Goal: Task Accomplishment & Management: Manage account settings

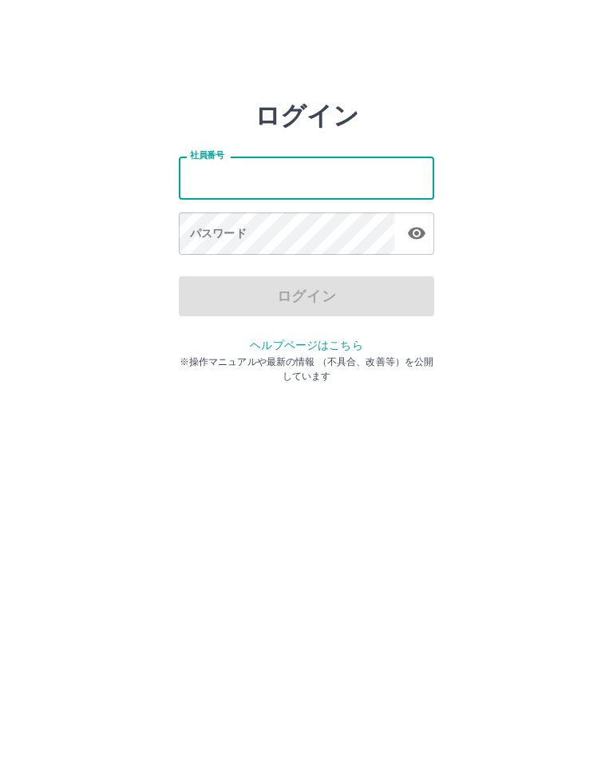
type input "*******"
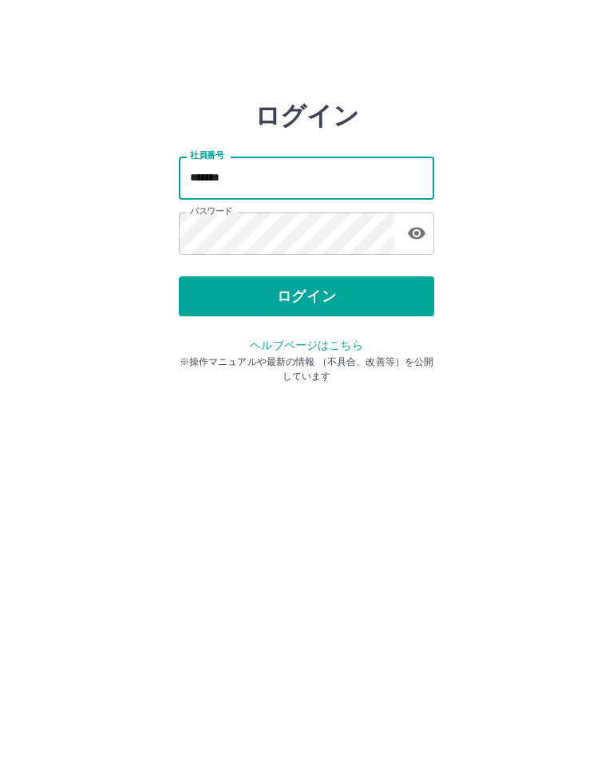
click at [326, 297] on button "ログイン" at bounding box center [307, 296] width 256 height 40
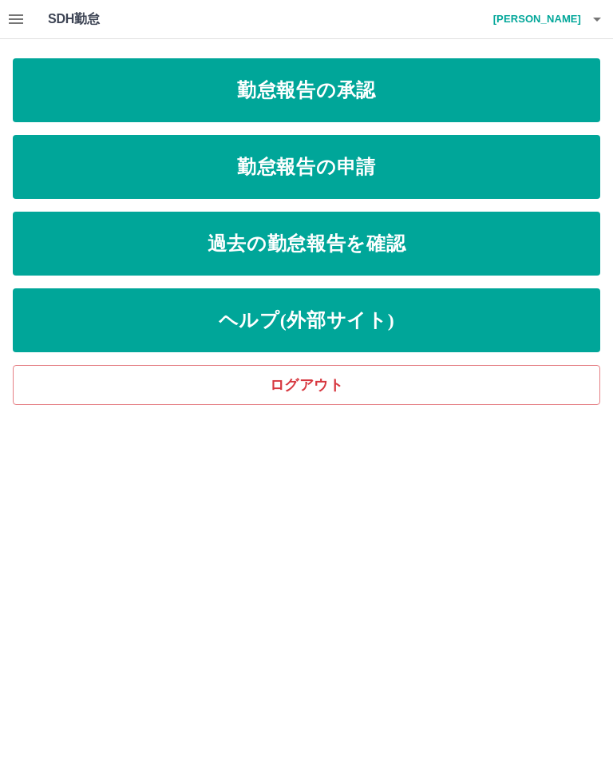
click at [308, 159] on link "勤怠報告の申請" at bounding box center [307, 167] width 588 height 64
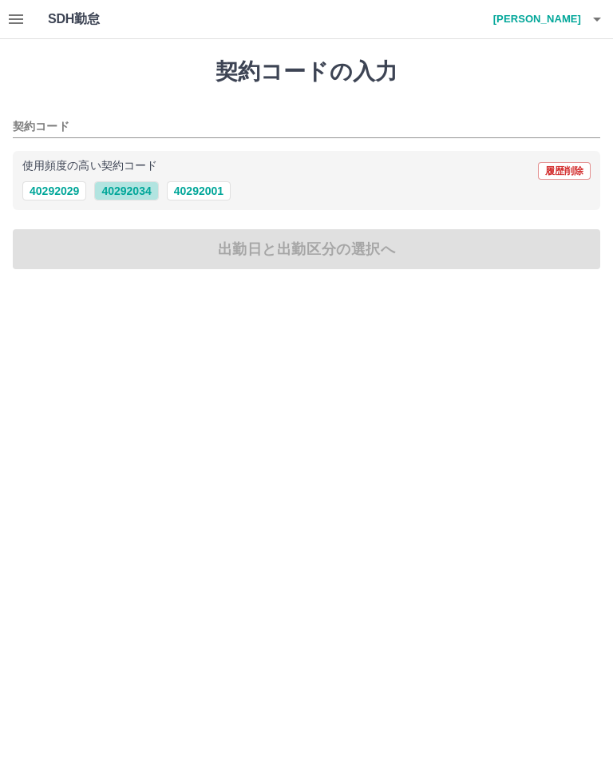
click at [120, 182] on button "40292034" at bounding box center [126, 190] width 64 height 19
type input "********"
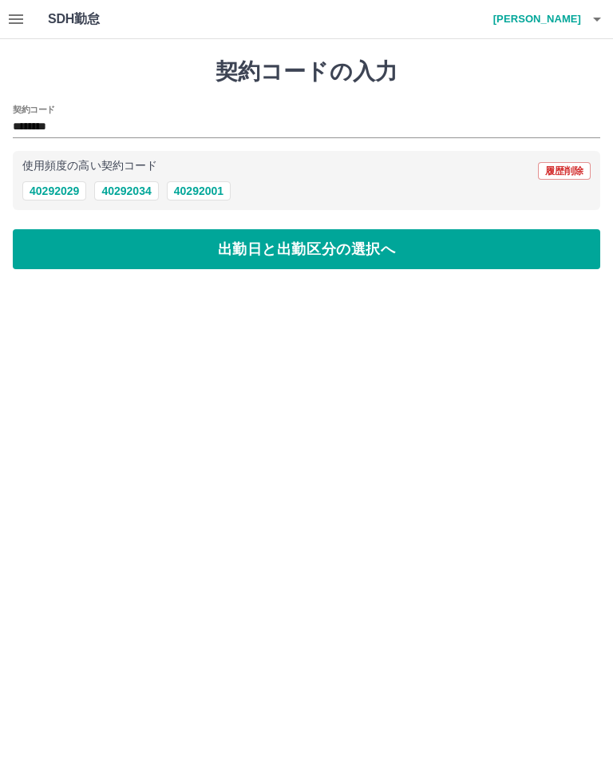
click at [292, 252] on button "出勤日と出勤区分の選択へ" at bounding box center [307, 249] width 588 height 40
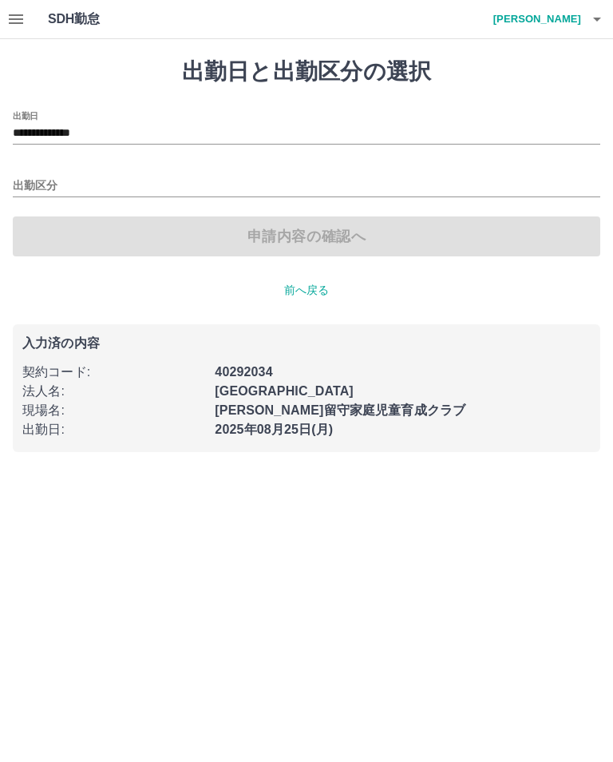
click at [20, 181] on input "出勤区分" at bounding box center [307, 187] width 588 height 20
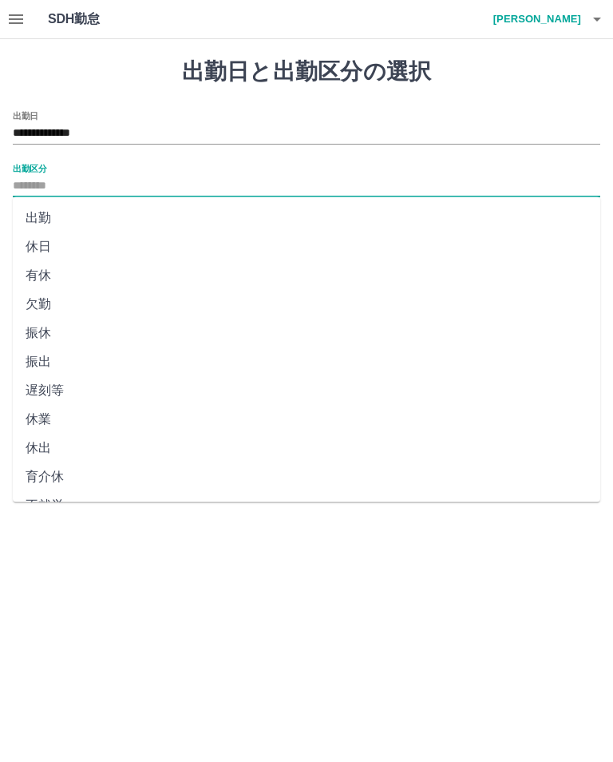
click at [28, 220] on li "出勤" at bounding box center [307, 218] width 588 height 29
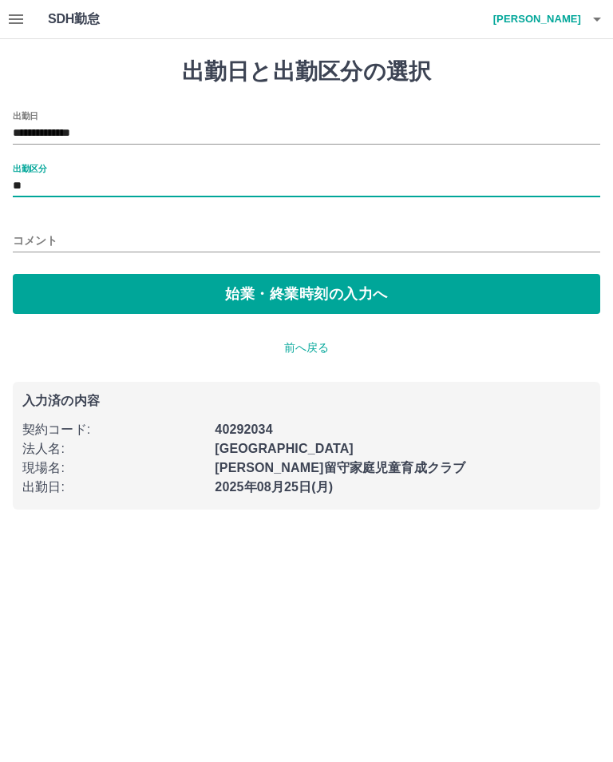
type input "**"
click at [236, 290] on button "始業・終業時刻の入力へ" at bounding box center [307, 294] width 588 height 40
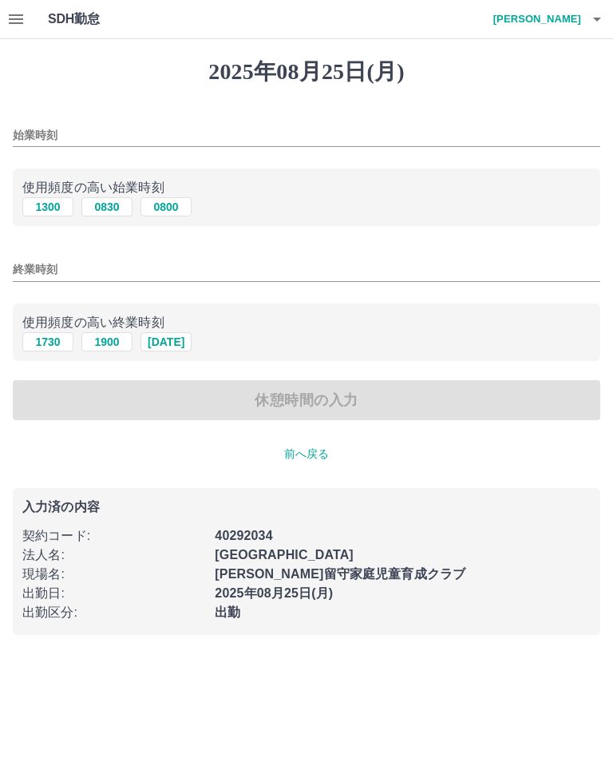
click at [50, 130] on input "始業時刻" at bounding box center [307, 135] width 588 height 23
type input "****"
click at [30, 267] on input "終業時刻" at bounding box center [307, 269] width 588 height 23
click at [106, 335] on button "1900" at bounding box center [106, 341] width 51 height 19
type input "****"
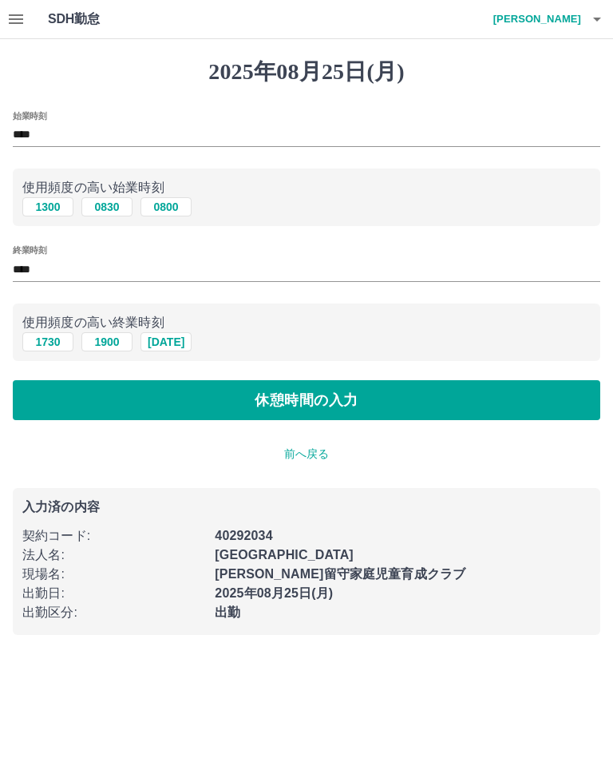
click at [299, 403] on button "休憩時間の入力" at bounding box center [307, 400] width 588 height 40
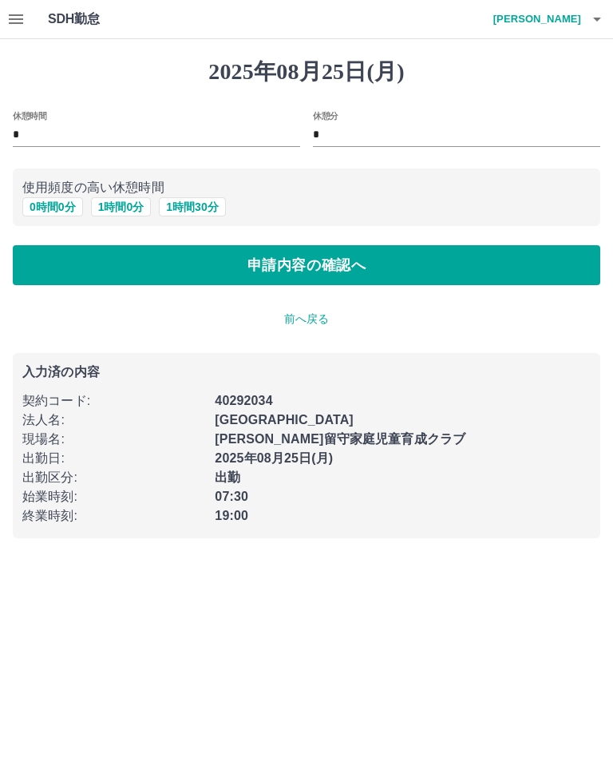
click at [117, 199] on button "1 時間 0 分" at bounding box center [121, 206] width 61 height 19
type input "*"
click at [309, 263] on button "申請内容の確認へ" at bounding box center [307, 265] width 588 height 40
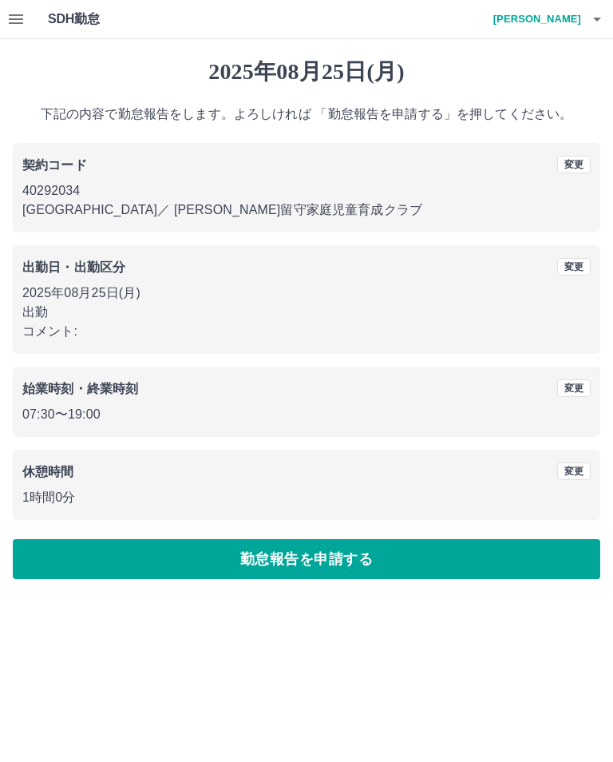
click at [499, 558] on button "勤怠報告を申請する" at bounding box center [307, 559] width 588 height 40
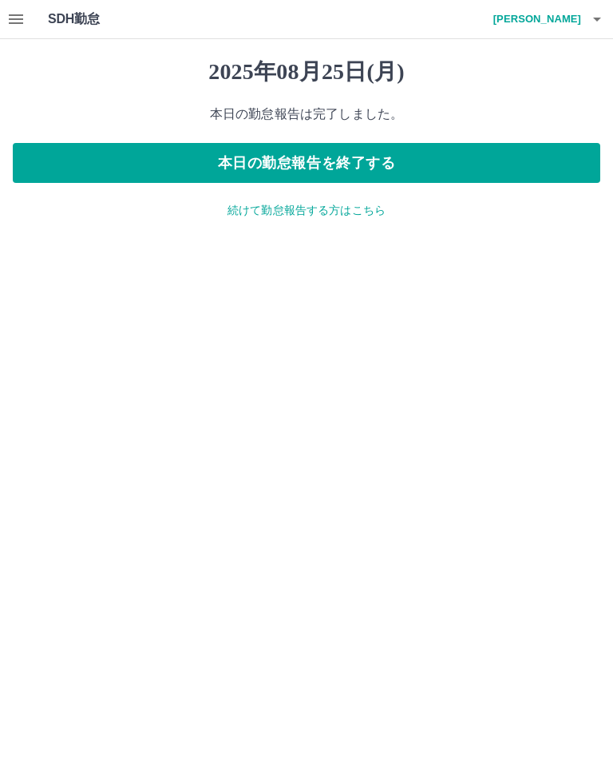
click at [316, 165] on button "本日の勤怠報告を終了する" at bounding box center [307, 163] width 588 height 40
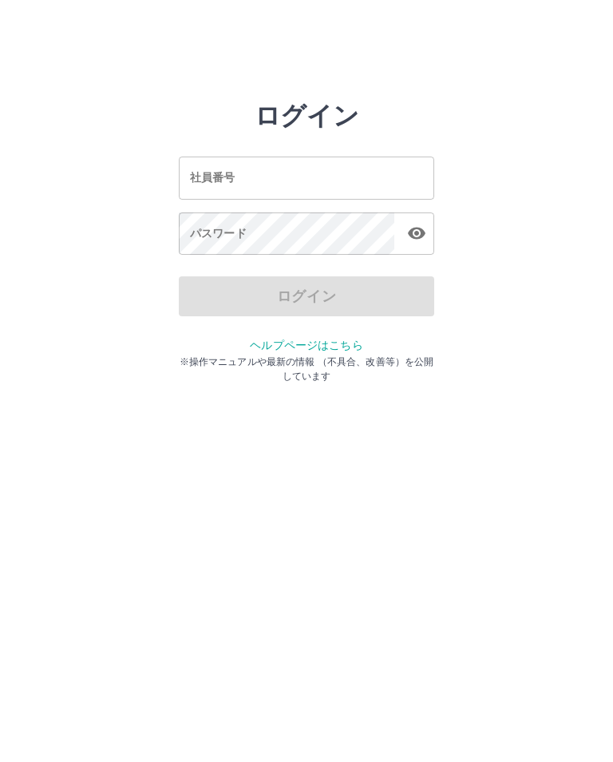
click at [291, 173] on input "社員番号" at bounding box center [307, 178] width 256 height 42
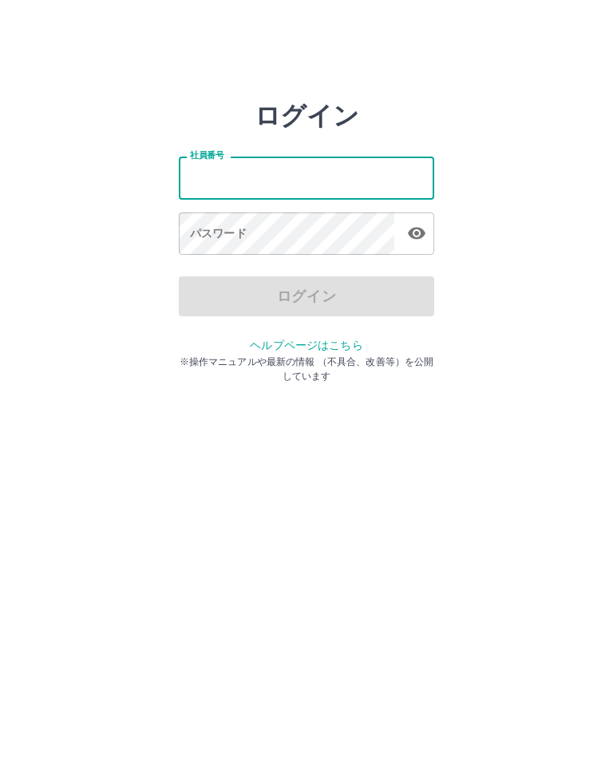
type input "*******"
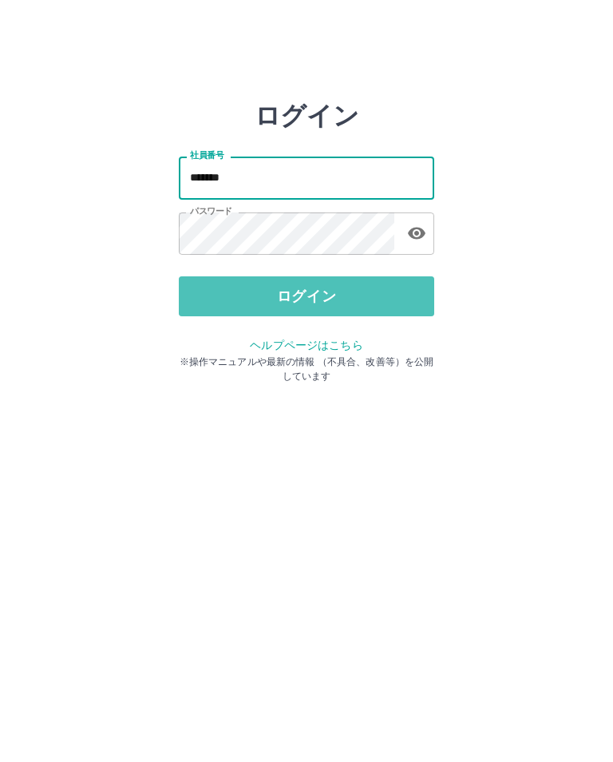
click at [302, 299] on button "ログイン" at bounding box center [307, 296] width 256 height 40
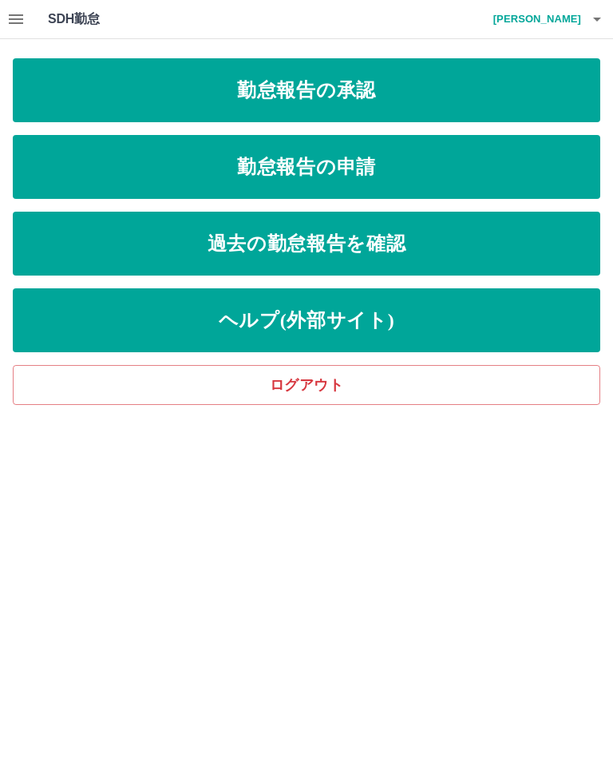
click at [312, 86] on link "勤怠報告の承認" at bounding box center [307, 90] width 588 height 64
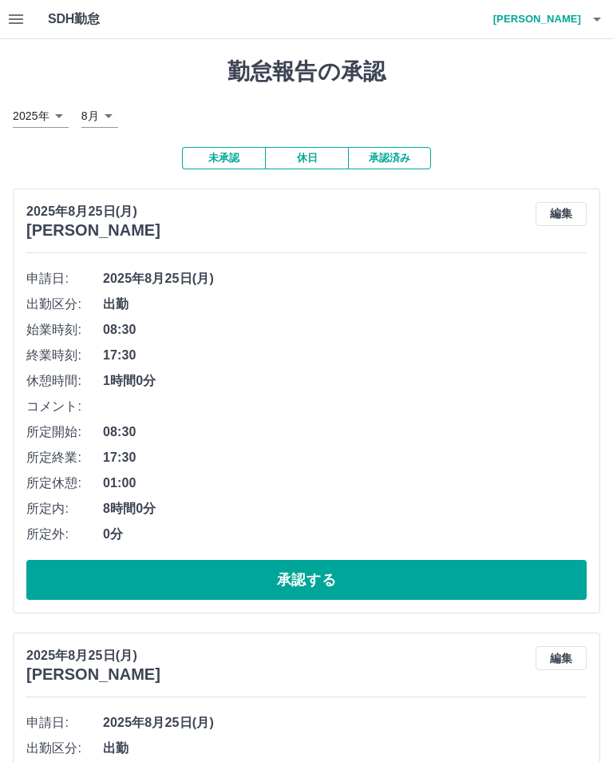
click at [289, 578] on button "承認する" at bounding box center [306, 580] width 561 height 40
click at [463, 573] on button "承認する" at bounding box center [306, 580] width 561 height 40
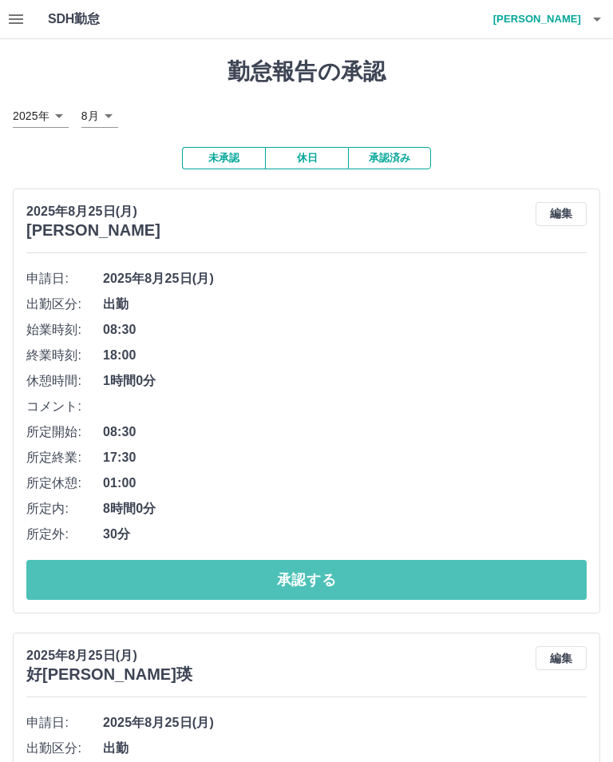
click at [369, 580] on button "承認する" at bounding box center [306, 580] width 561 height 40
click at [351, 579] on button "承認する" at bounding box center [306, 580] width 561 height 40
click at [343, 574] on button "承認する" at bounding box center [306, 580] width 561 height 40
click at [262, 579] on button "承認する" at bounding box center [306, 580] width 561 height 40
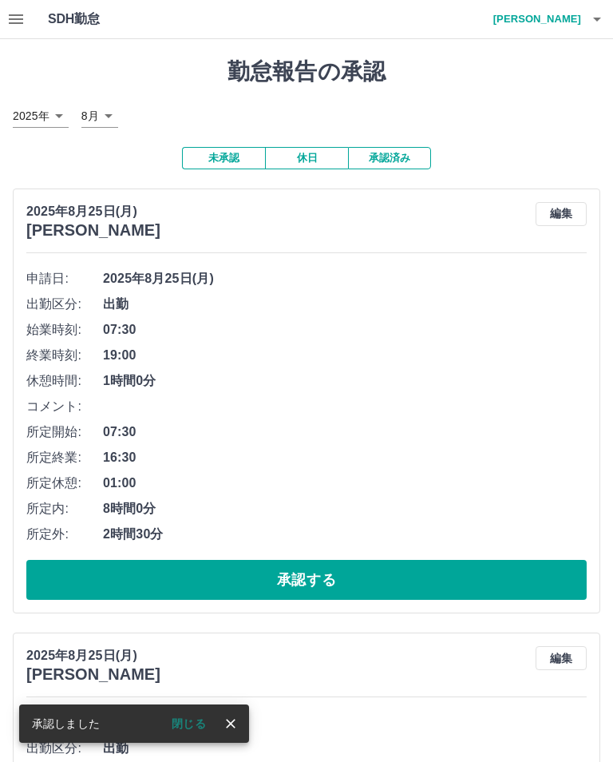
click at [288, 582] on button "承認する" at bounding box center [306, 580] width 561 height 40
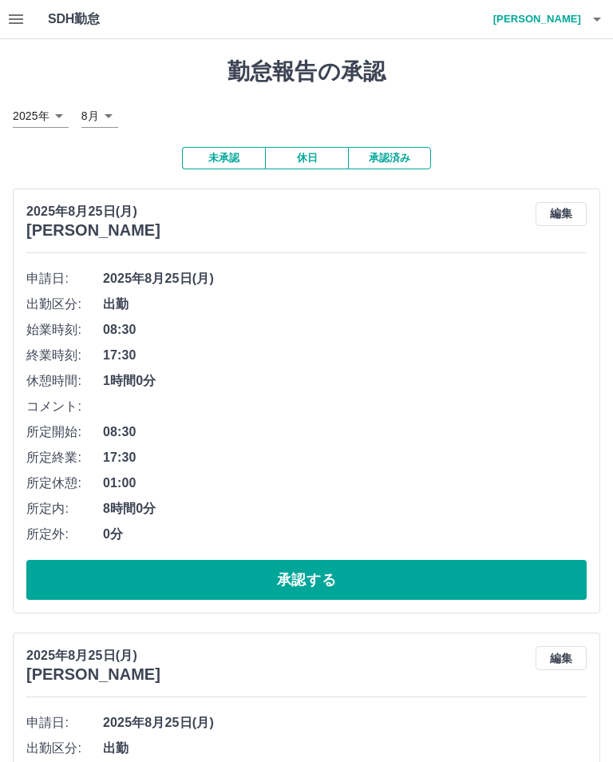
click at [522, 573] on button "承認する" at bounding box center [306, 580] width 561 height 40
click at [306, 582] on button "承認する" at bounding box center [306, 580] width 561 height 40
click at [281, 579] on button "承認する" at bounding box center [306, 580] width 561 height 40
click at [560, 578] on button "承認する" at bounding box center [306, 580] width 561 height 40
click at [551, 578] on button "承認する" at bounding box center [306, 580] width 561 height 40
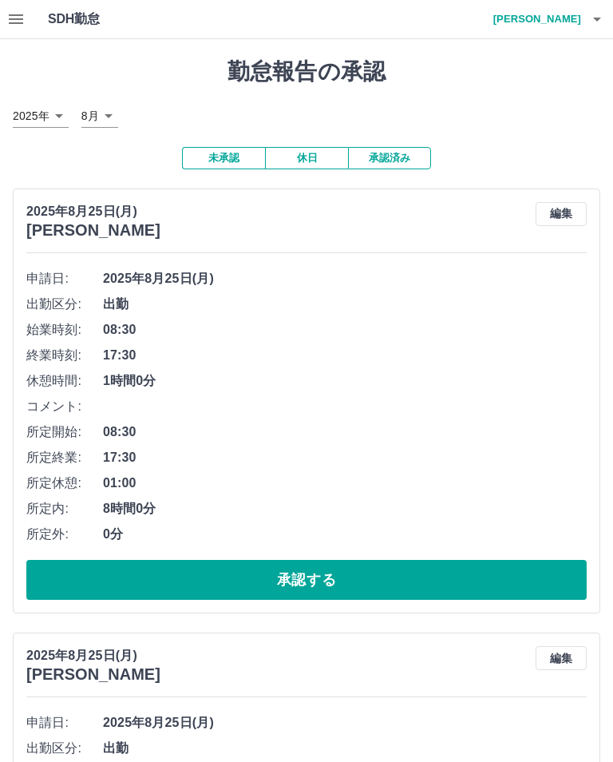
click at [244, 587] on button "承認する" at bounding box center [306, 580] width 561 height 40
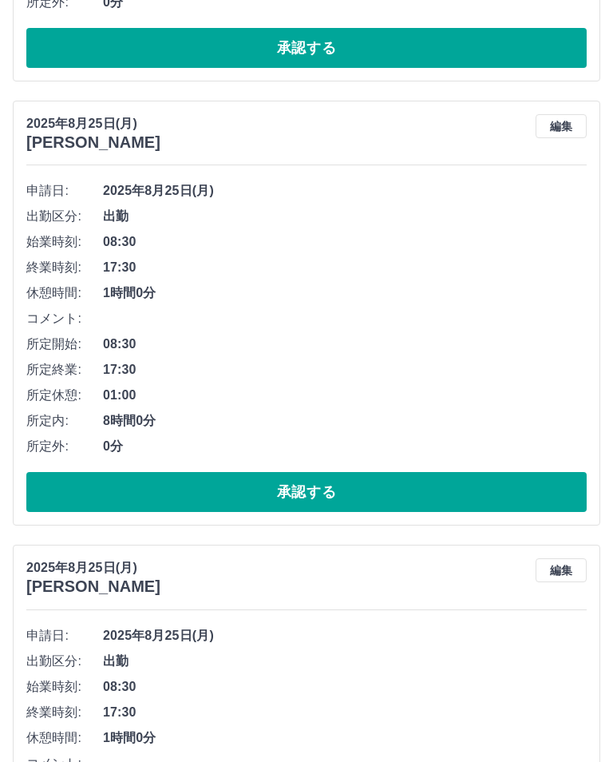
scroll to position [532, 0]
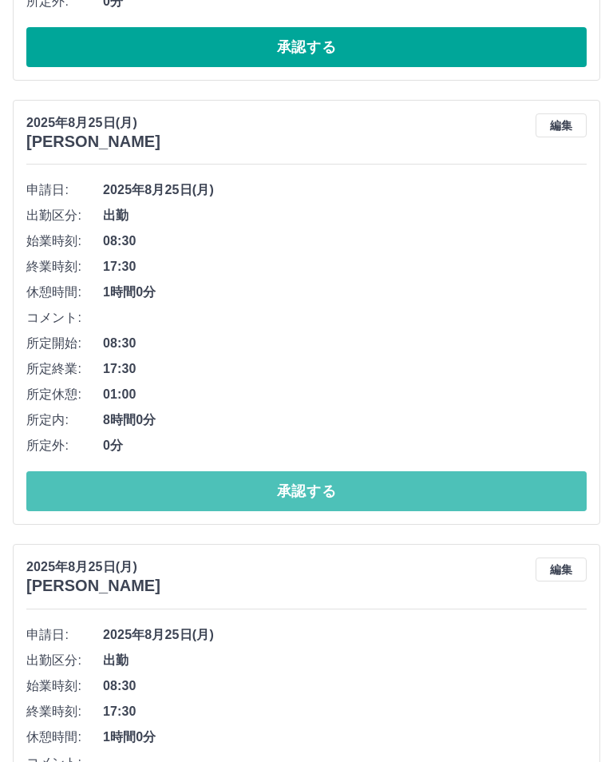
click at [317, 494] on button "承認する" at bounding box center [306, 492] width 561 height 40
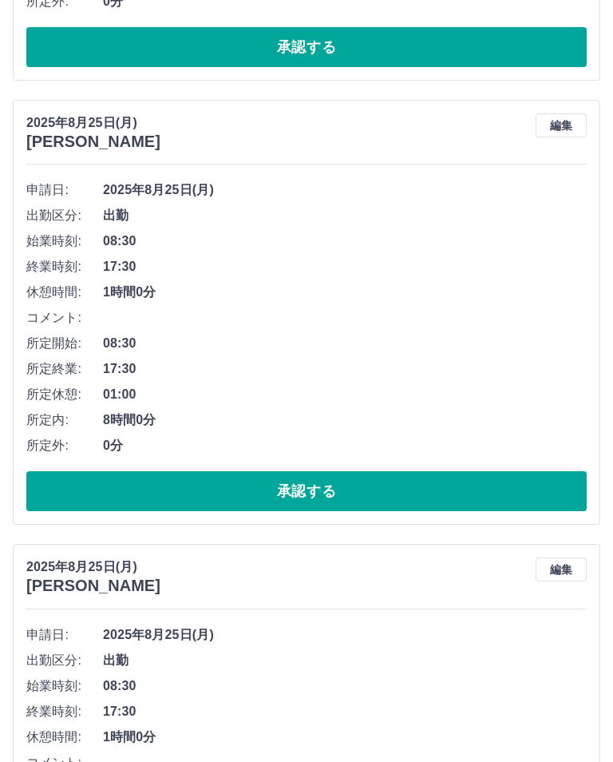
scroll to position [533, 0]
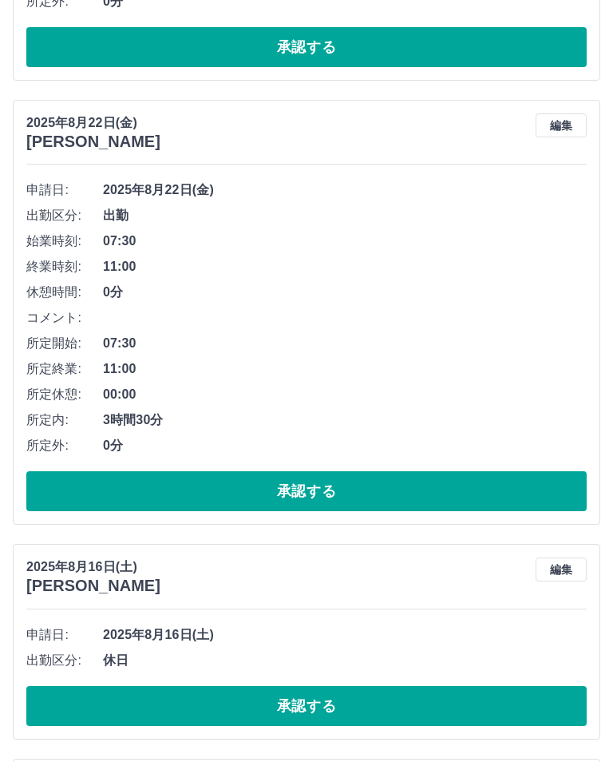
click at [290, 493] on button "承認する" at bounding box center [306, 491] width 561 height 40
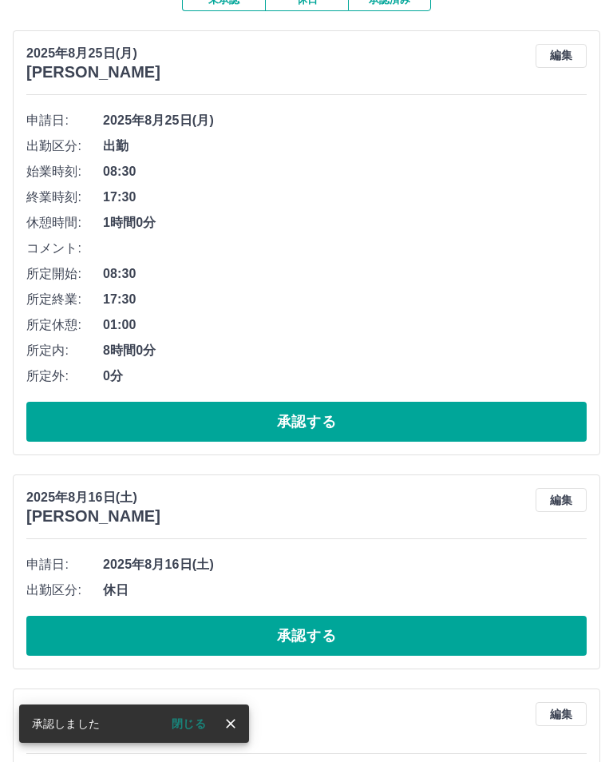
scroll to position [155, 0]
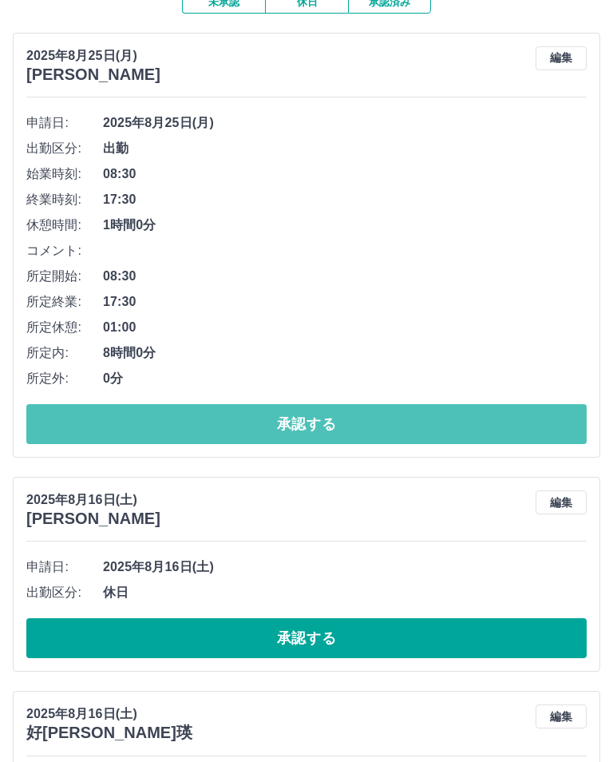
click at [316, 419] on button "承認する" at bounding box center [306, 425] width 561 height 40
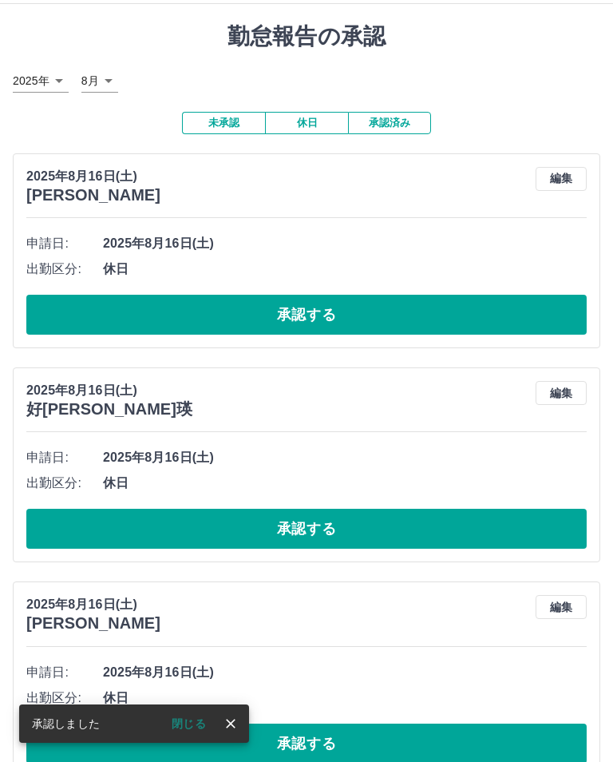
scroll to position [0, 0]
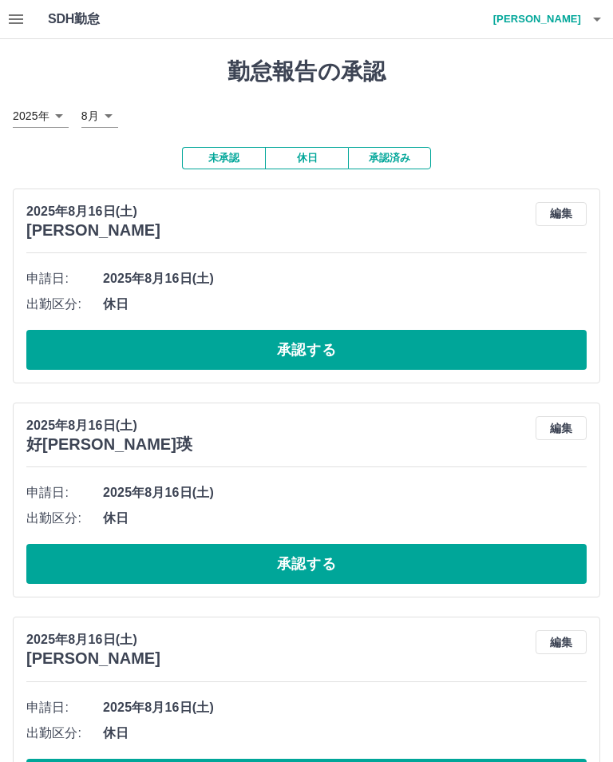
click at [391, 349] on button "承認する" at bounding box center [306, 350] width 561 height 40
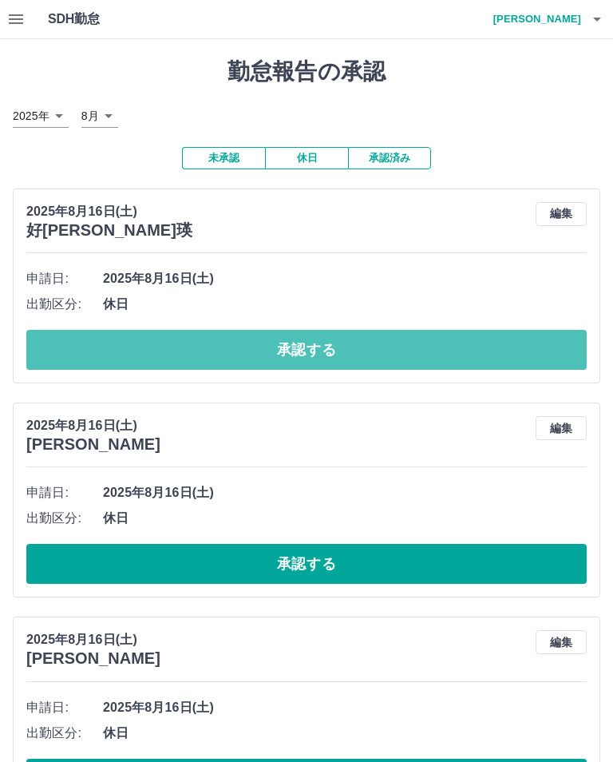
click at [423, 342] on button "承認する" at bounding box center [306, 350] width 561 height 40
click at [411, 347] on button "承認する" at bounding box center [306, 350] width 561 height 40
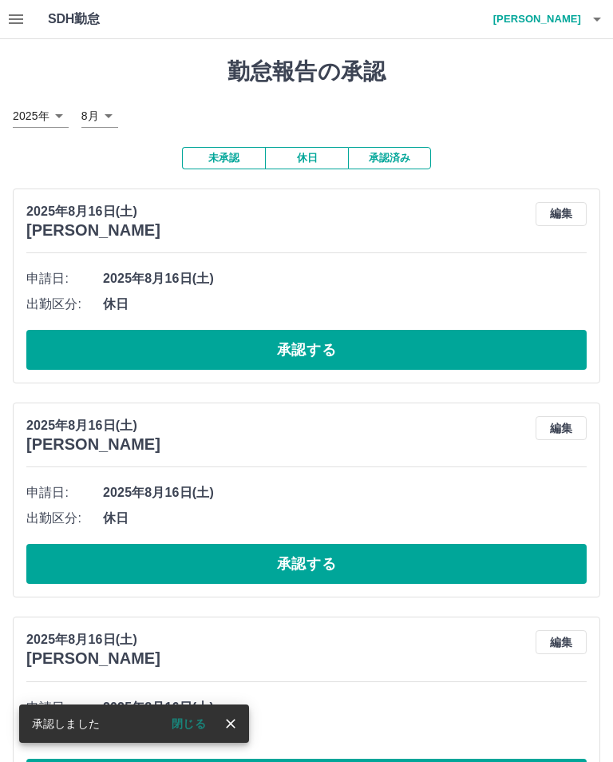
click at [418, 349] on button "承認する" at bounding box center [306, 350] width 561 height 40
click at [351, 349] on button "承認する" at bounding box center [306, 350] width 561 height 40
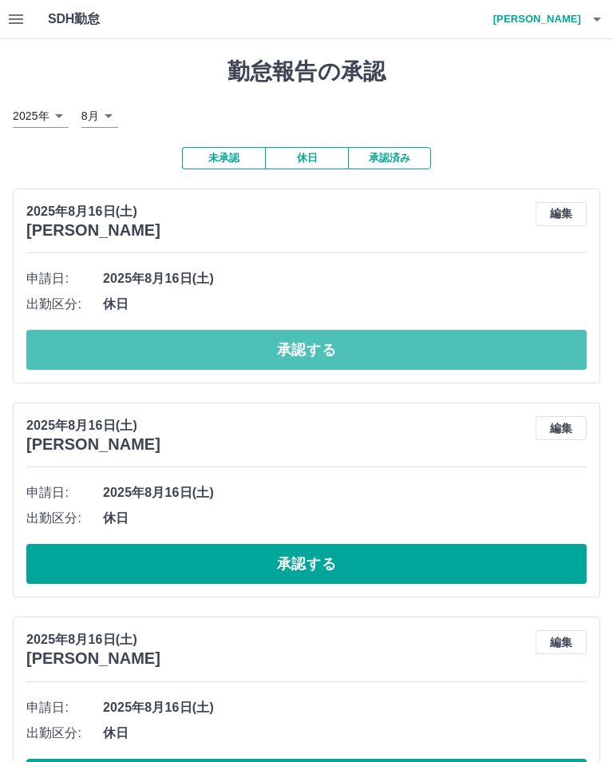
click at [331, 353] on button "承認する" at bounding box center [306, 350] width 561 height 40
click at [353, 350] on button "承認する" at bounding box center [306, 350] width 561 height 40
click at [332, 348] on button "承認する" at bounding box center [306, 350] width 561 height 40
click at [470, 346] on button "承認する" at bounding box center [306, 350] width 561 height 40
click at [409, 353] on button "承認する" at bounding box center [306, 350] width 561 height 40
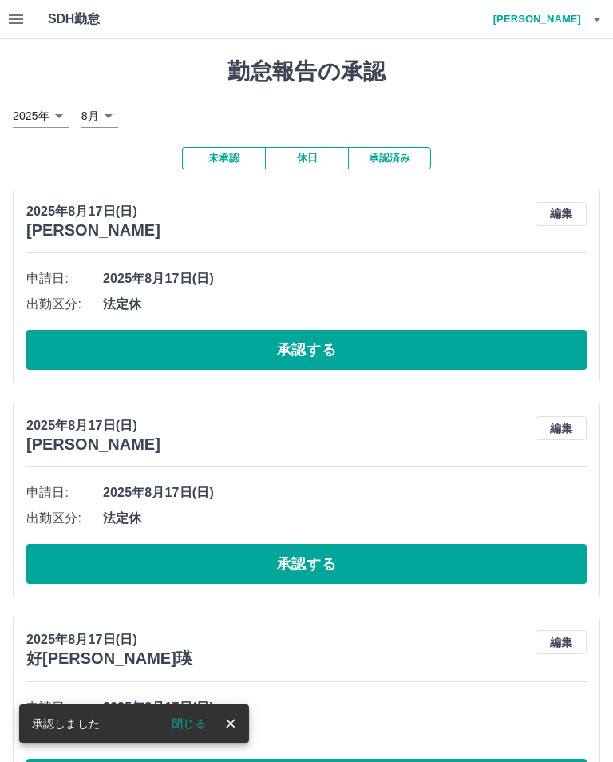
click at [553, 343] on button "承認する" at bounding box center [306, 350] width 561 height 40
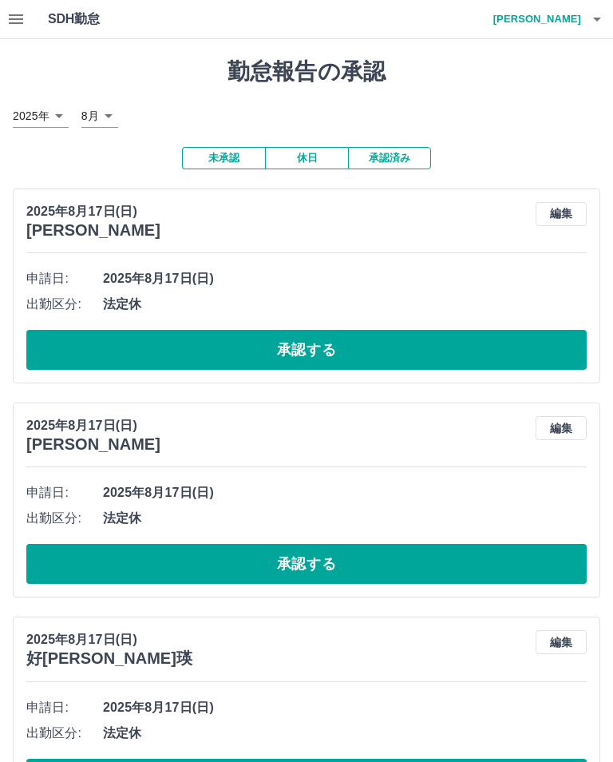
click at [544, 352] on button "承認する" at bounding box center [306, 350] width 561 height 40
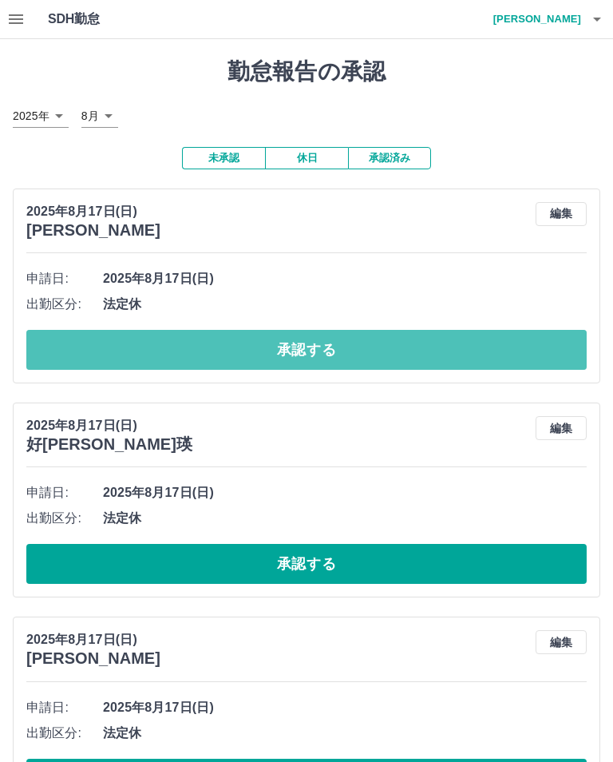
click at [463, 359] on button "承認する" at bounding box center [306, 350] width 561 height 40
click at [544, 363] on button "承認する" at bounding box center [306, 350] width 561 height 40
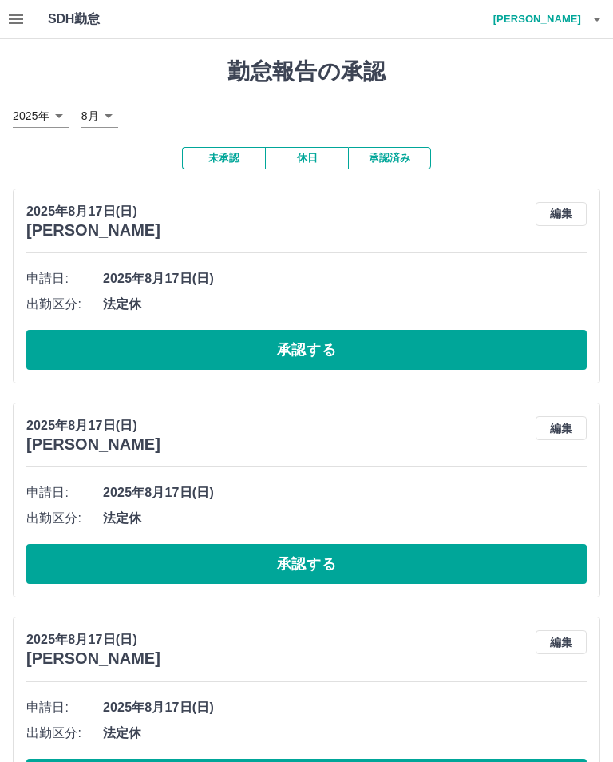
click at [541, 354] on button "承認する" at bounding box center [306, 350] width 561 height 40
click at [450, 365] on button "承認する" at bounding box center [306, 350] width 561 height 40
click at [469, 346] on button "承認する" at bounding box center [306, 350] width 561 height 40
click at [462, 354] on button "承認する" at bounding box center [306, 350] width 561 height 40
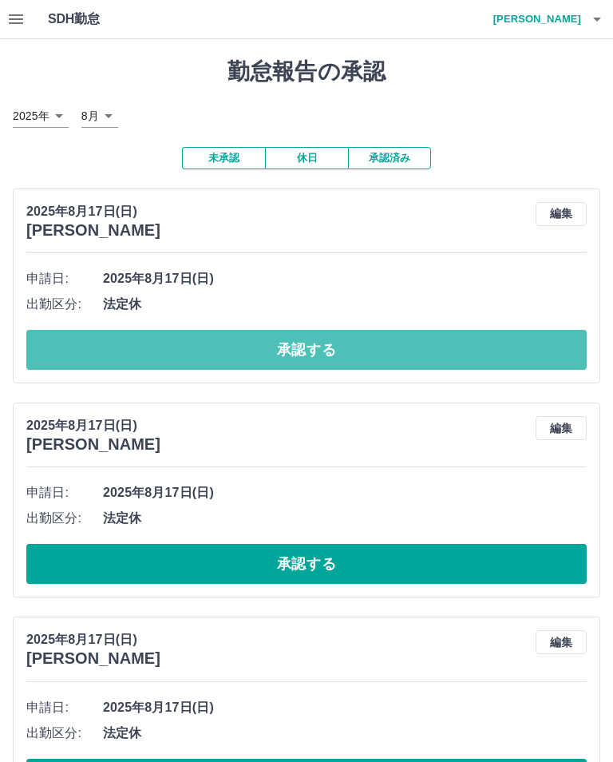
click at [380, 363] on button "承認する" at bounding box center [306, 350] width 561 height 40
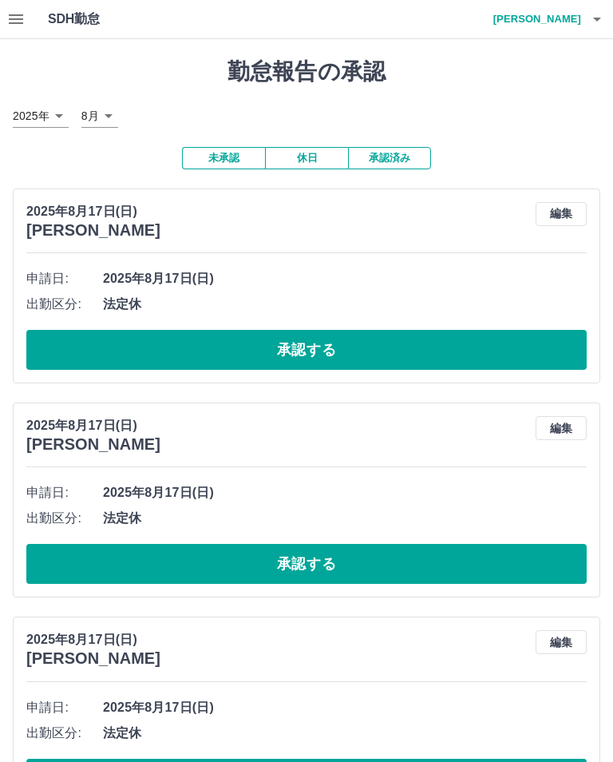
click at [526, 363] on button "承認する" at bounding box center [306, 350] width 561 height 40
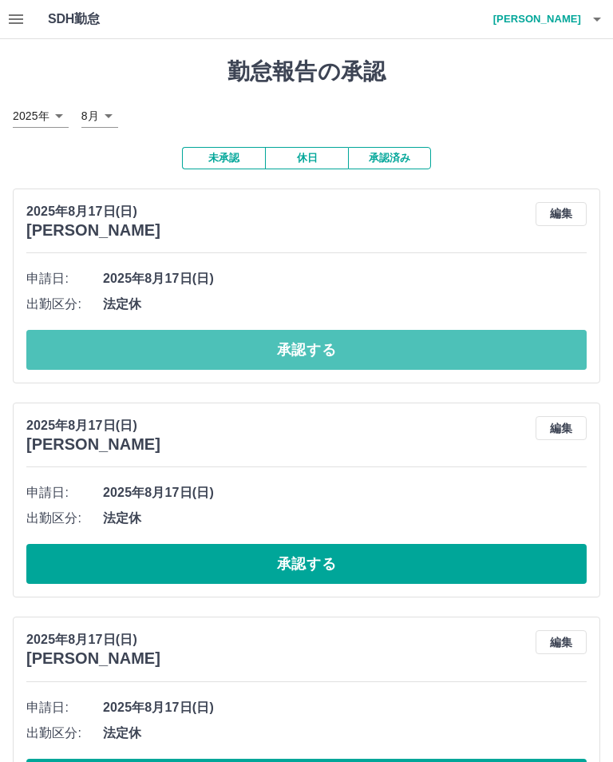
click at [505, 352] on button "承認する" at bounding box center [306, 350] width 561 height 40
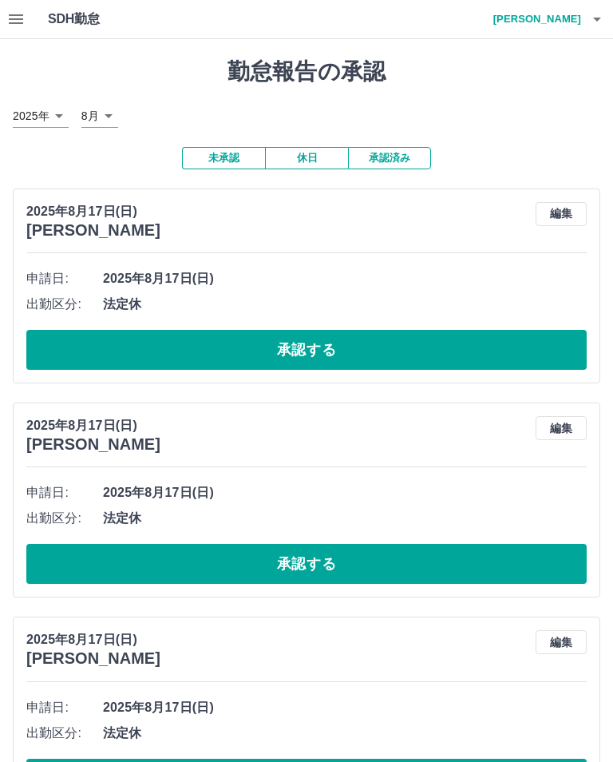
click at [444, 365] on button "承認する" at bounding box center [306, 350] width 561 height 40
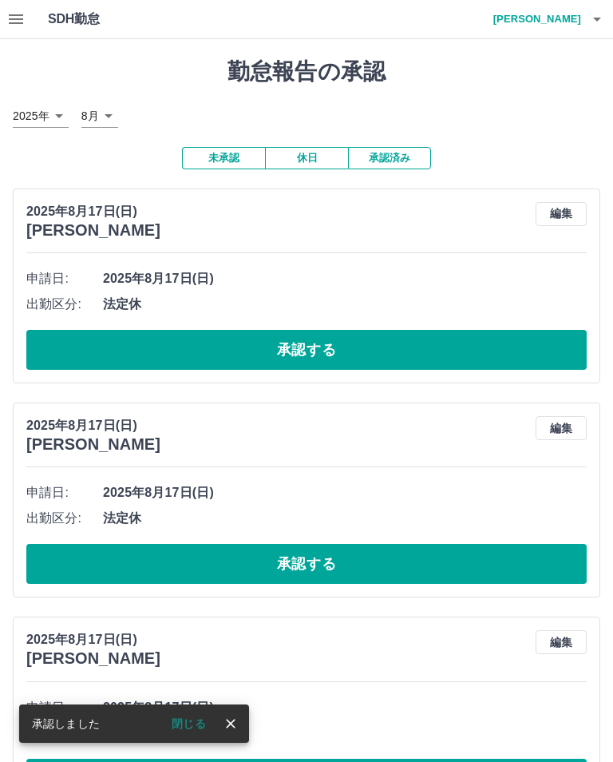
click at [465, 356] on button "承認する" at bounding box center [306, 350] width 561 height 40
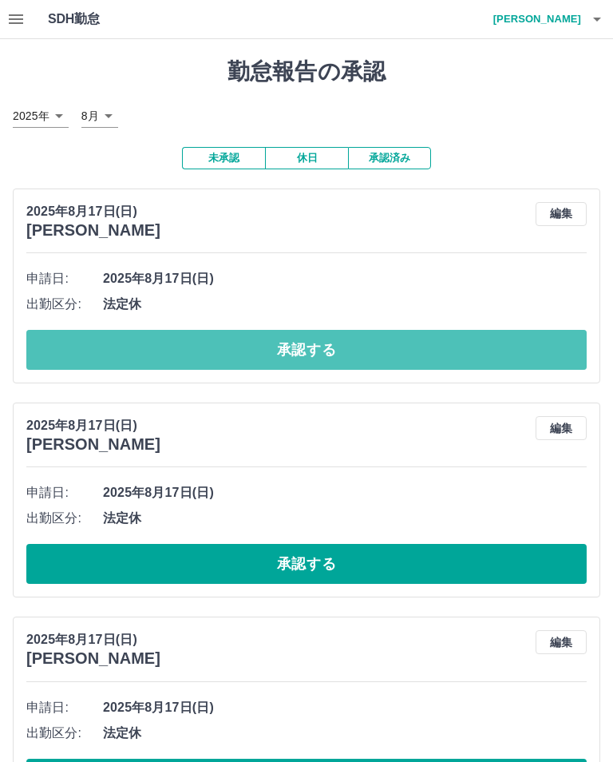
click at [523, 357] on button "承認する" at bounding box center [306, 350] width 561 height 40
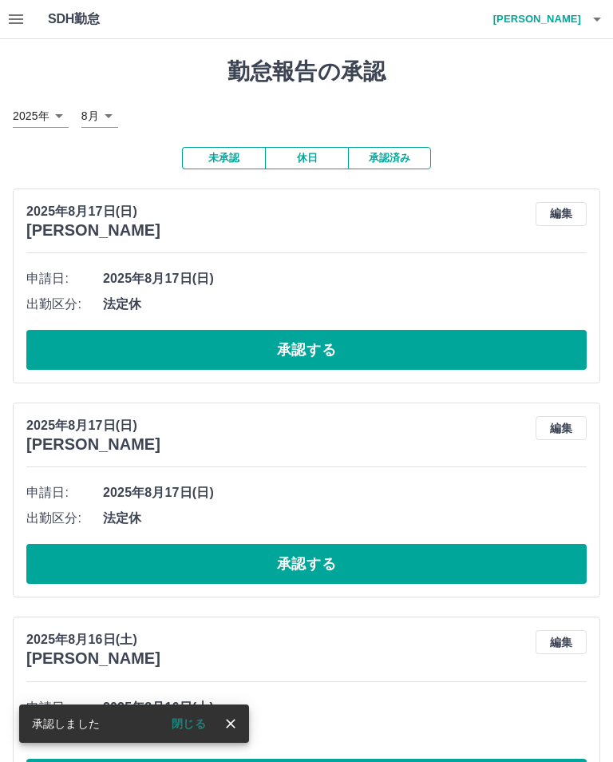
click at [495, 360] on button "承認する" at bounding box center [306, 350] width 561 height 40
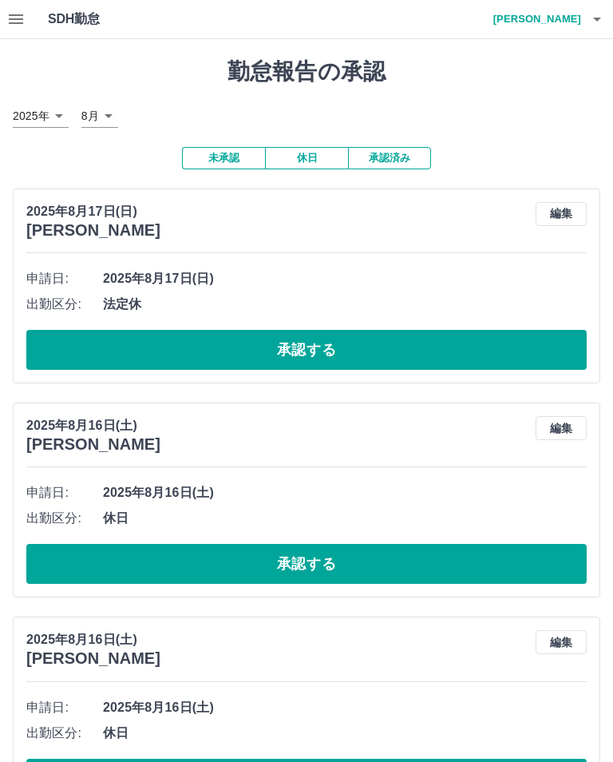
click at [382, 580] on button "承認する" at bounding box center [306, 564] width 561 height 40
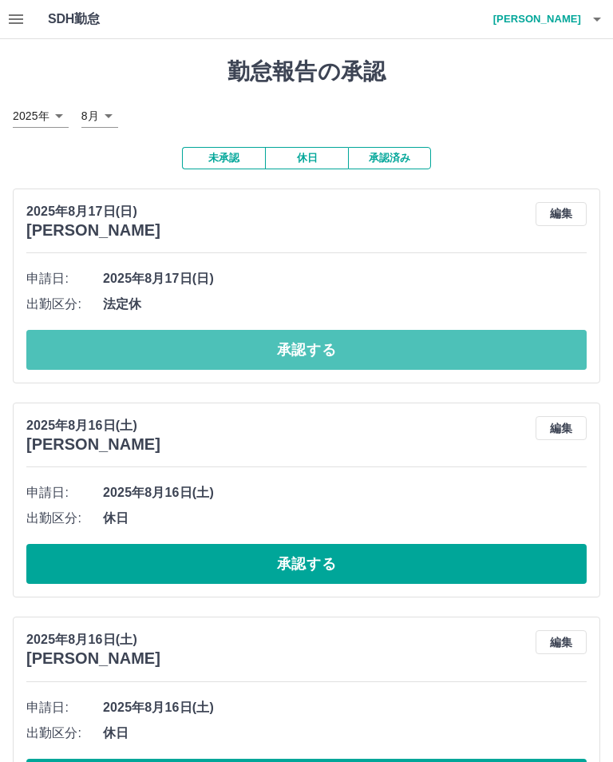
click at [555, 350] on button "承認する" at bounding box center [306, 350] width 561 height 40
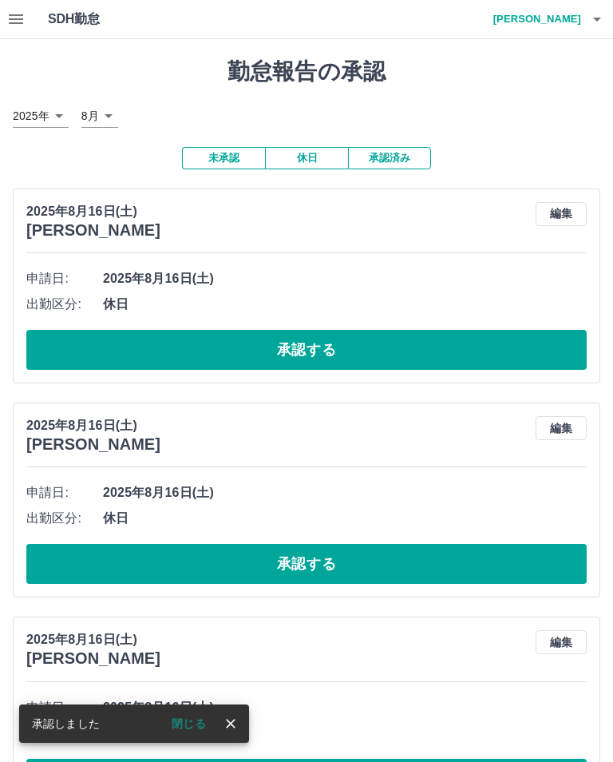
click at [339, 563] on button "承認する" at bounding box center [306, 564] width 561 height 40
click at [549, 351] on button "承認する" at bounding box center [306, 350] width 561 height 40
click at [518, 357] on button "承認する" at bounding box center [306, 350] width 561 height 40
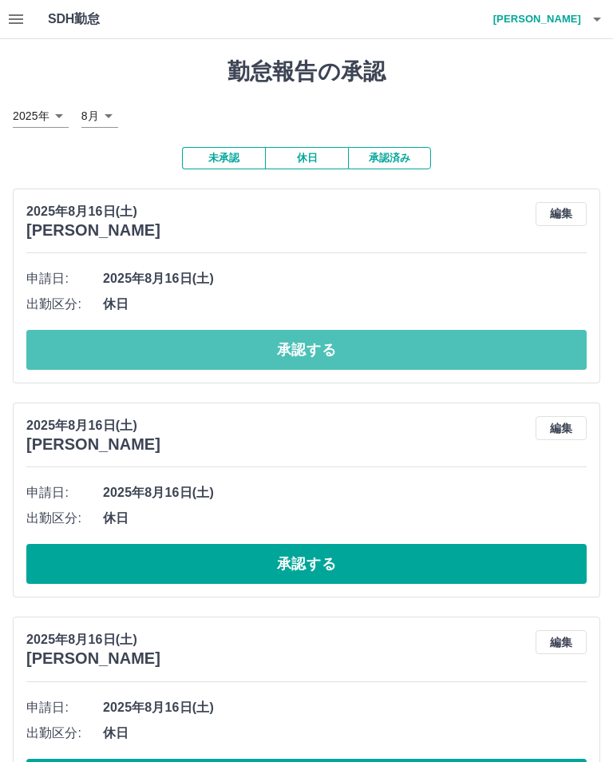
click at [474, 348] on button "承認する" at bounding box center [306, 350] width 561 height 40
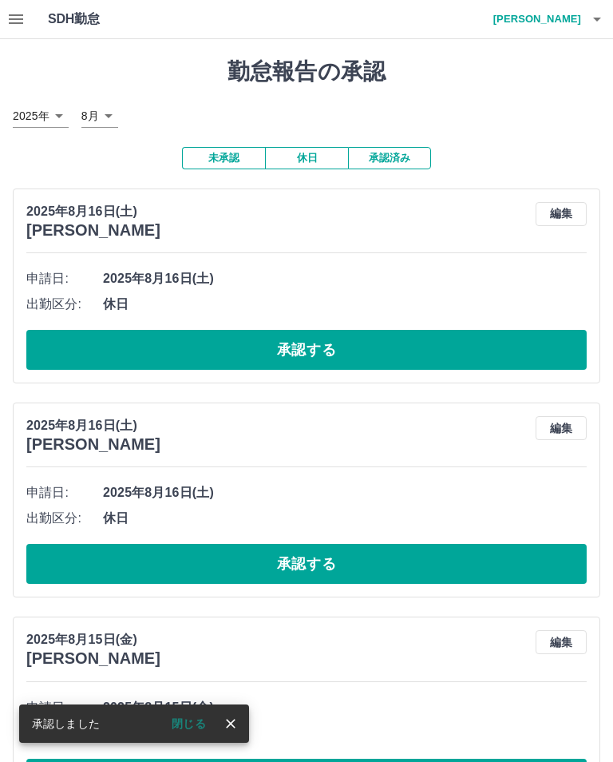
click at [482, 355] on button "承認する" at bounding box center [306, 350] width 561 height 40
click at [479, 573] on button "承認する" at bounding box center [306, 564] width 561 height 40
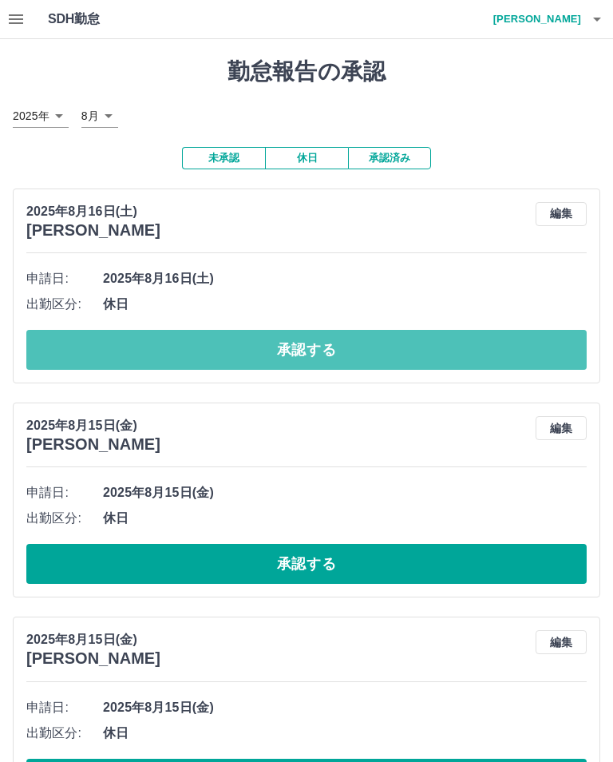
click at [526, 355] on button "承認する" at bounding box center [306, 350] width 561 height 40
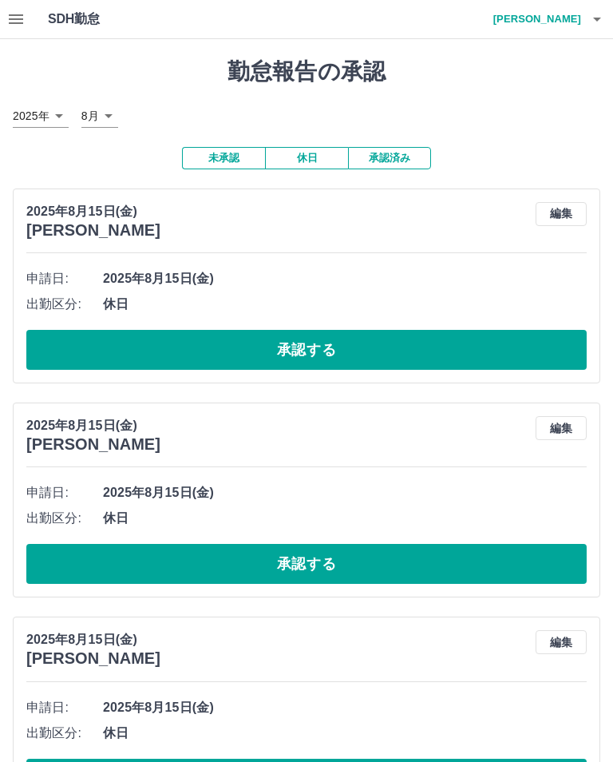
click at [487, 359] on button "承認する" at bounding box center [306, 350] width 561 height 40
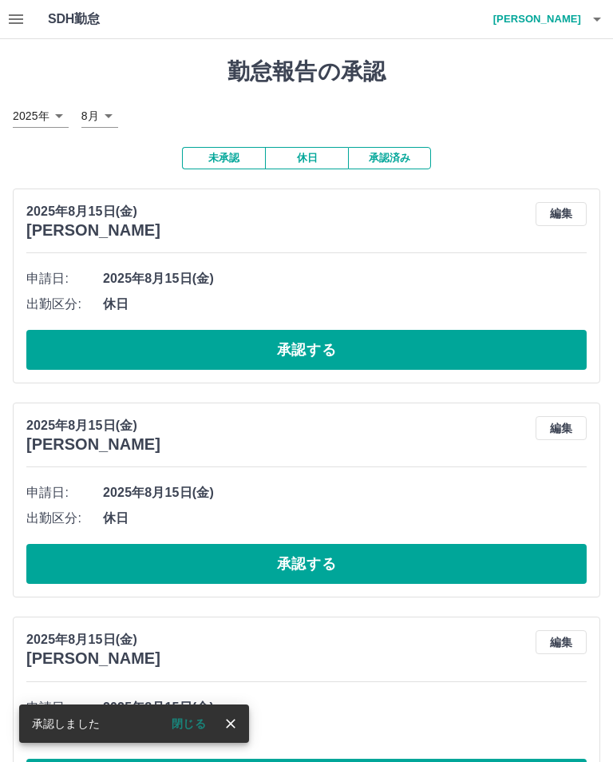
click at [485, 354] on button "承認する" at bounding box center [306, 350] width 561 height 40
click at [390, 581] on button "承認する" at bounding box center [306, 564] width 561 height 40
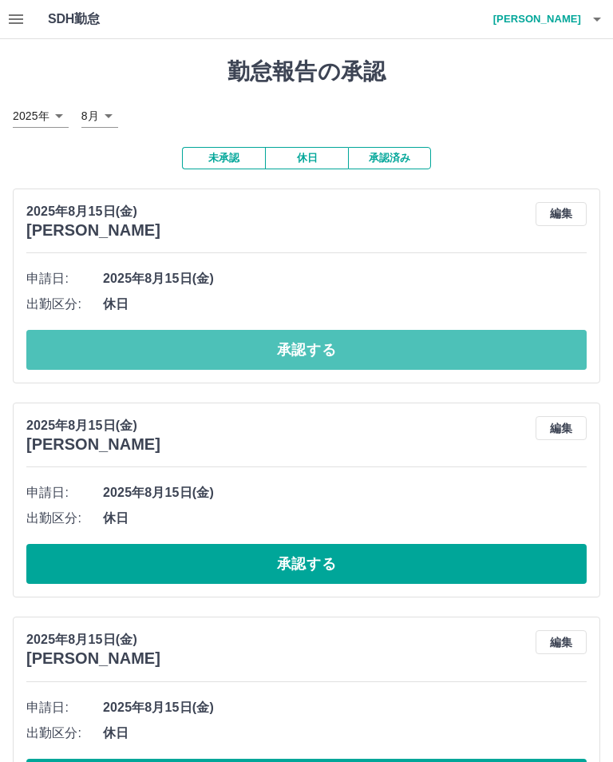
click at [410, 359] on button "承認する" at bounding box center [306, 350] width 561 height 40
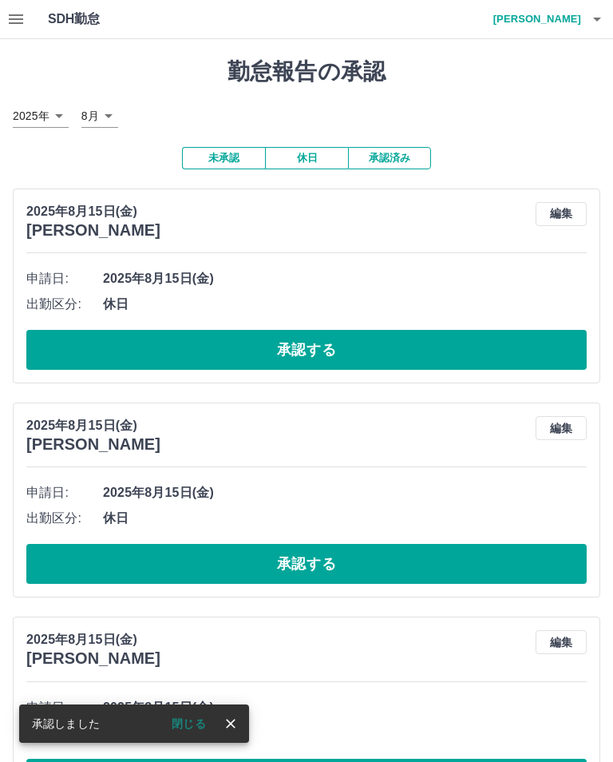
click at [461, 358] on button "承認する" at bounding box center [306, 350] width 561 height 40
click at [521, 363] on button "承認する" at bounding box center [306, 350] width 561 height 40
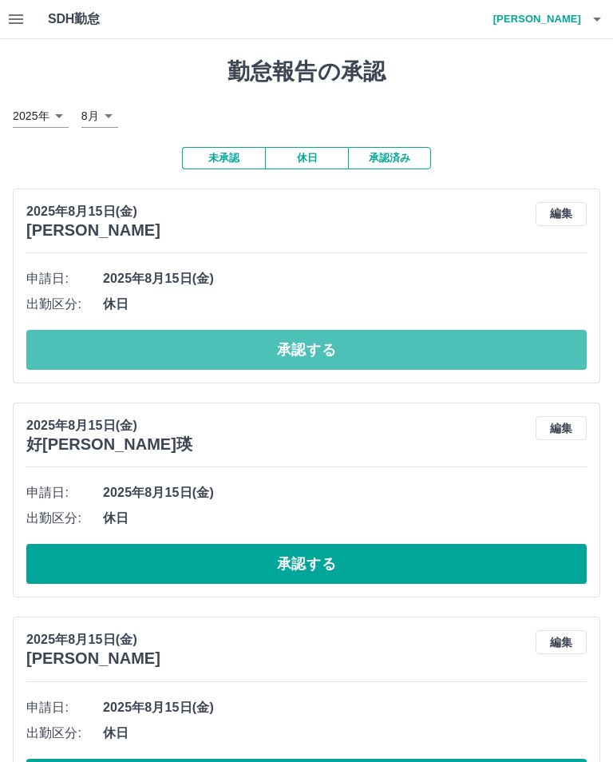
click at [446, 362] on button "承認する" at bounding box center [306, 350] width 561 height 40
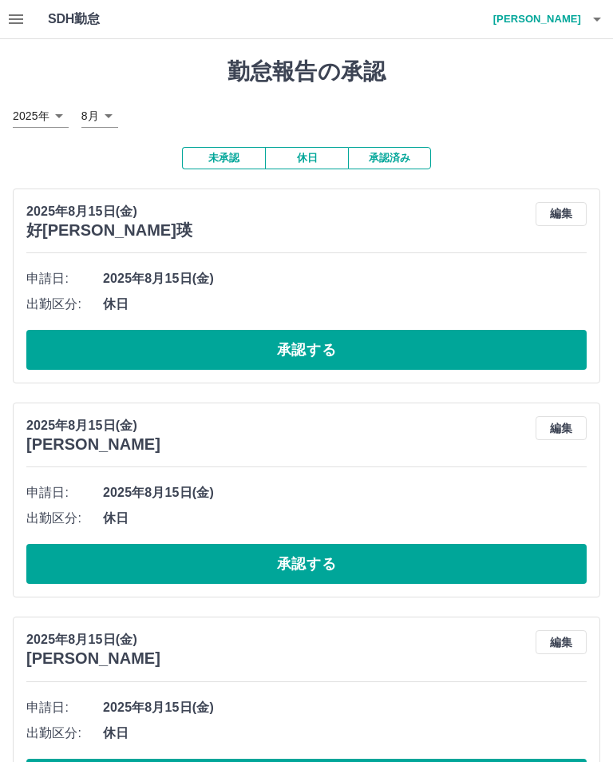
click at [463, 367] on button "承認する" at bounding box center [306, 350] width 561 height 40
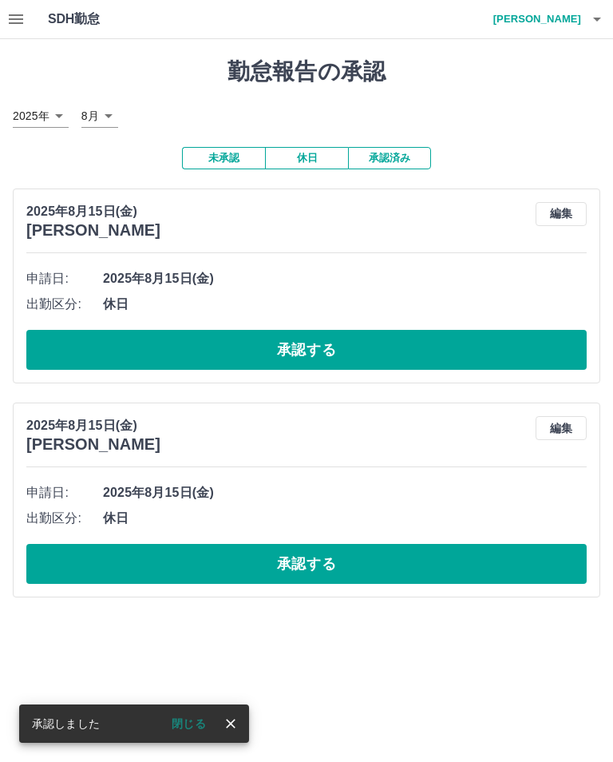
click at [550, 361] on button "承認する" at bounding box center [306, 350] width 561 height 40
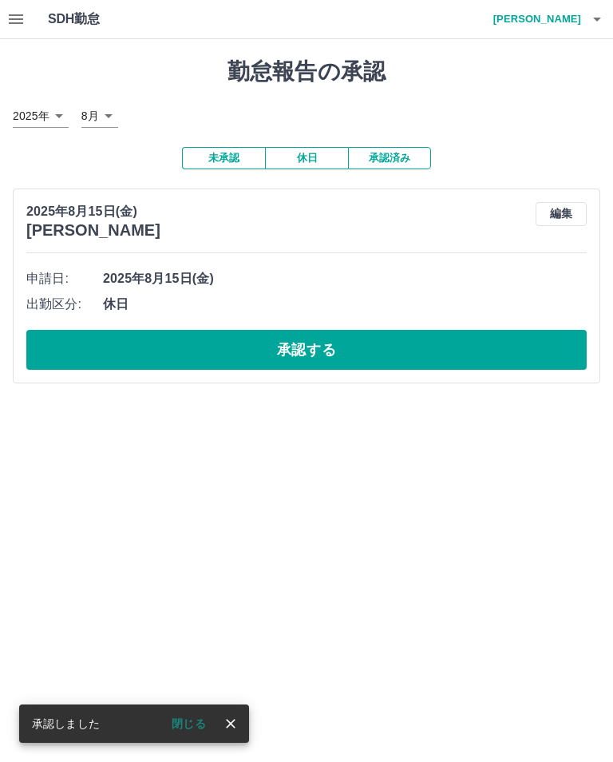
click at [514, 353] on button "承認する" at bounding box center [306, 350] width 561 height 40
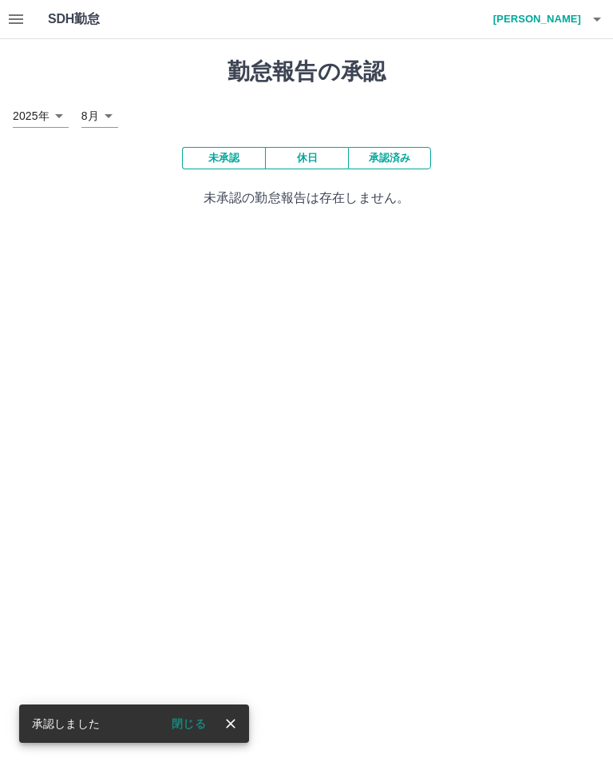
click at [611, 20] on button "button" at bounding box center [598, 19] width 32 height 38
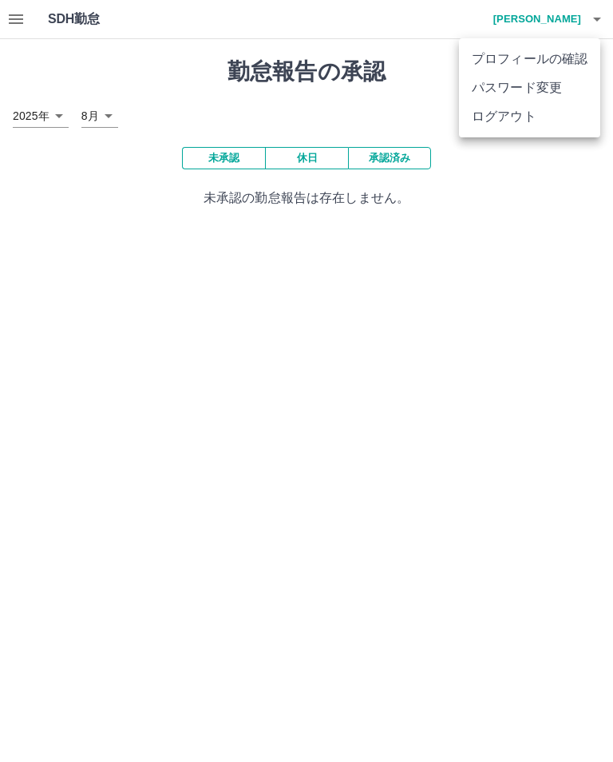
click at [526, 129] on li "ログアウト" at bounding box center [529, 116] width 141 height 29
